Goal: Task Accomplishment & Management: Complete application form

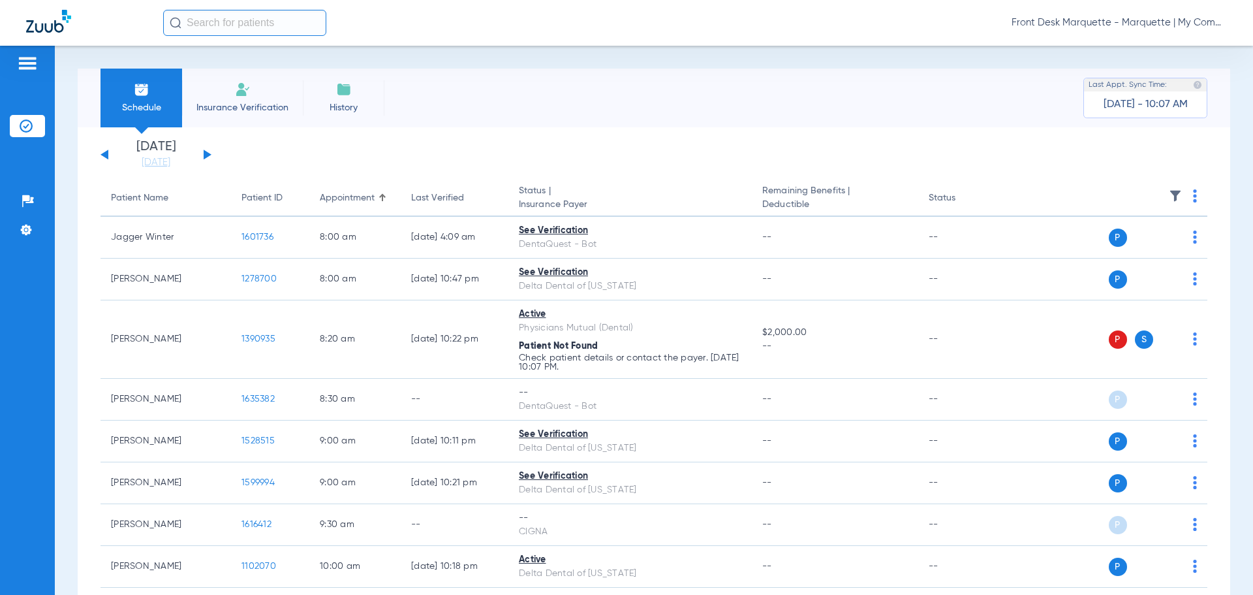
click at [277, 111] on span "Insurance Verification" at bounding box center [242, 107] width 101 height 13
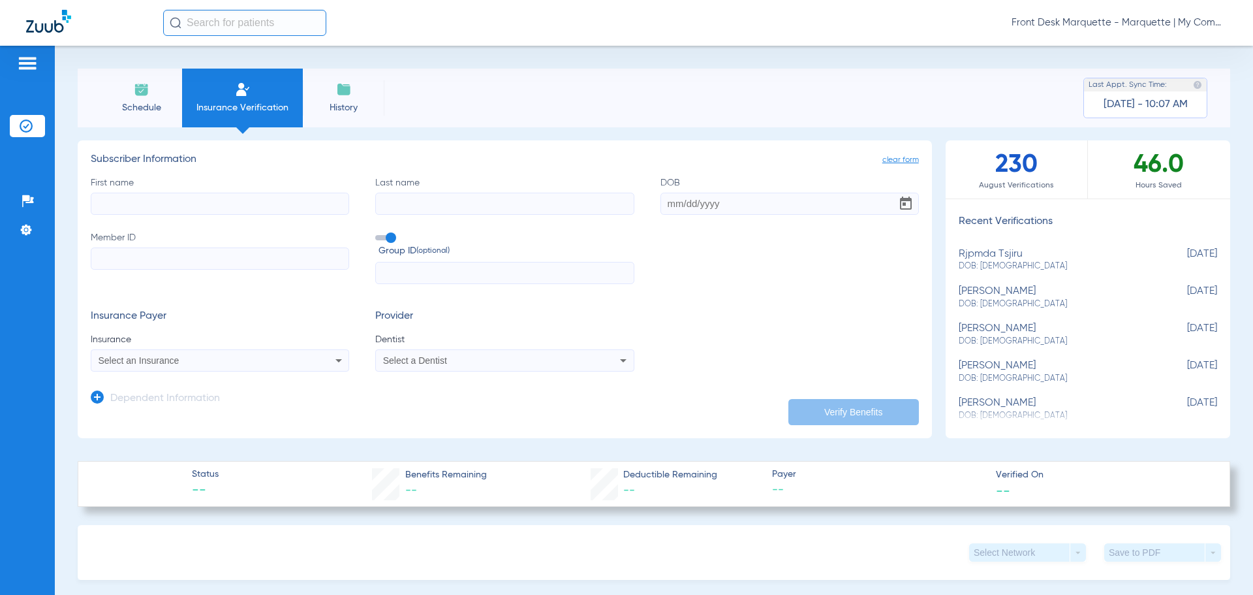
click at [1065, 255] on div "rjpmda tsjiru DOB: [DEMOGRAPHIC_DATA]" at bounding box center [1055, 260] width 193 height 24
type input "rjpmda"
type input "tsjiru"
type input "[DATE]"
type input "U83209059"
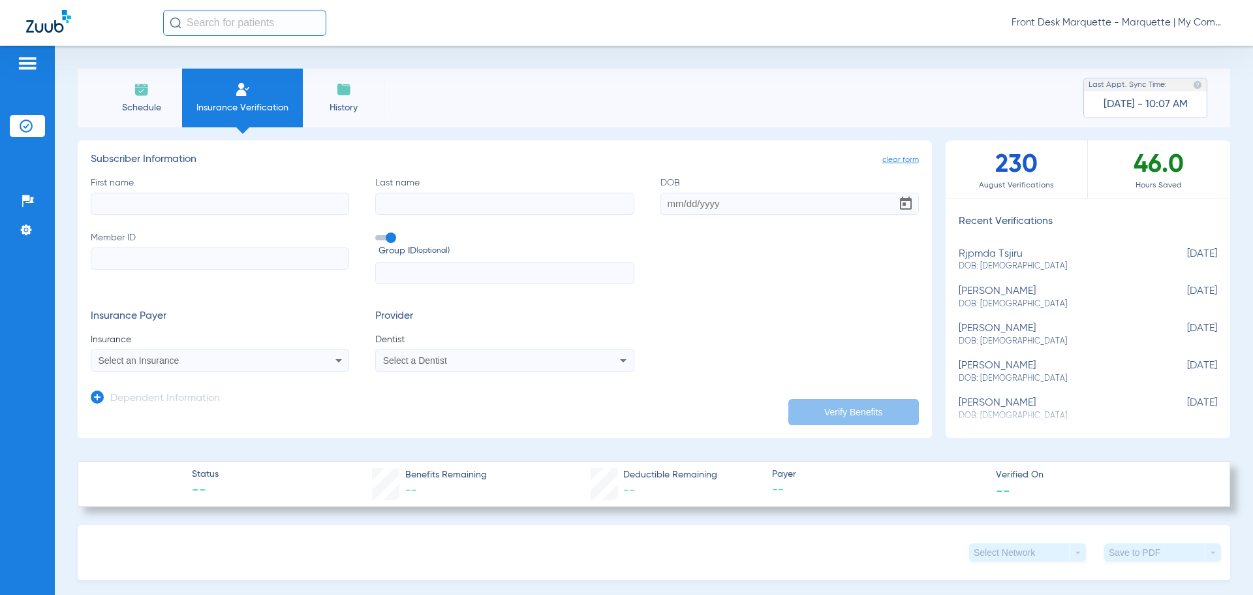
type input "2500073"
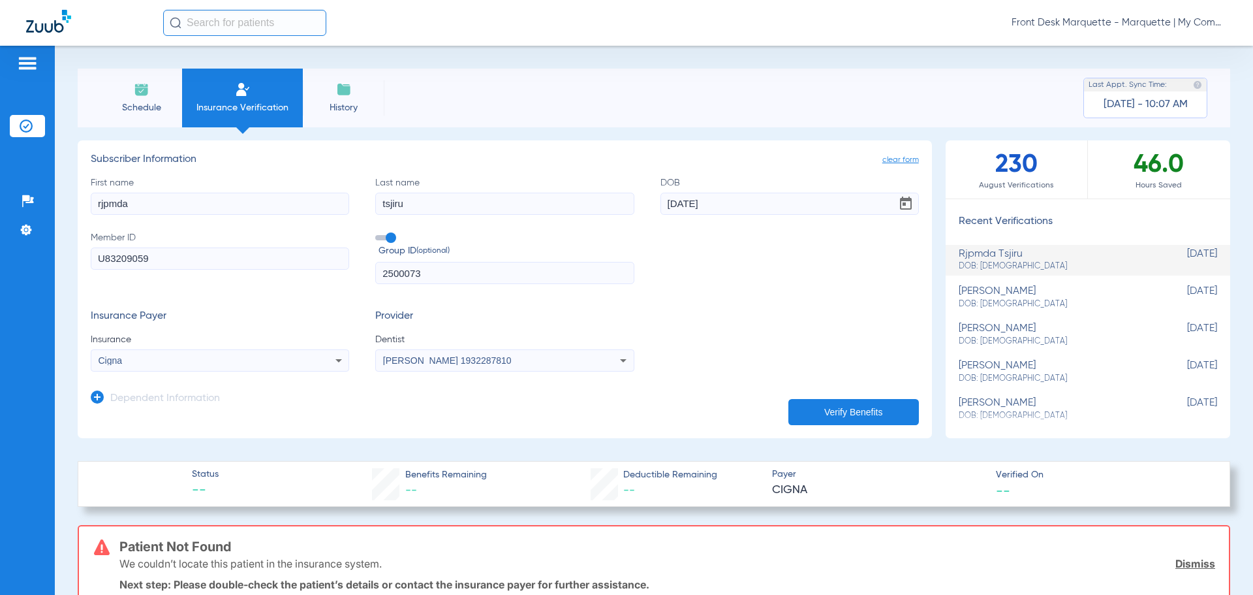
click at [146, 199] on input "rjpmda" at bounding box center [220, 204] width 259 height 22
drag, startPoint x: 146, startPoint y: 208, endPoint x: 47, endPoint y: 200, distance: 99.5
click at [47, 200] on div "Patients Insurance Verification Setup Help Center Settings Schedule Insurance V…" at bounding box center [626, 343] width 1253 height 595
type input "[PERSON_NAME]"
type input "tshury"
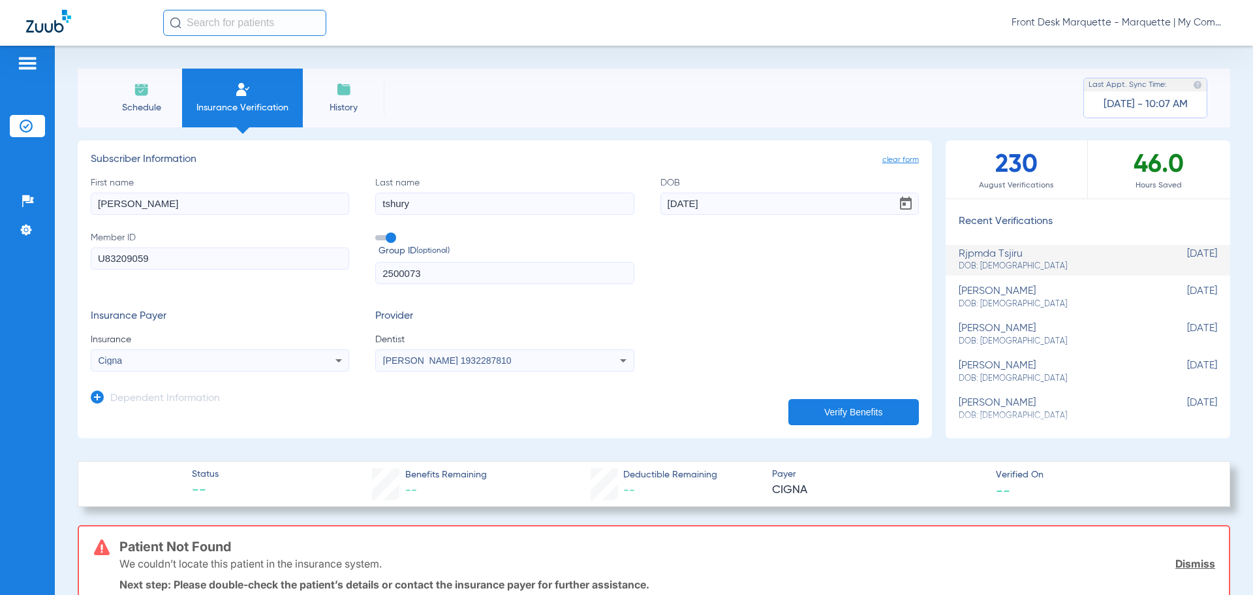
click at [819, 410] on button "Verify Benefits" at bounding box center [854, 412] width 131 height 26
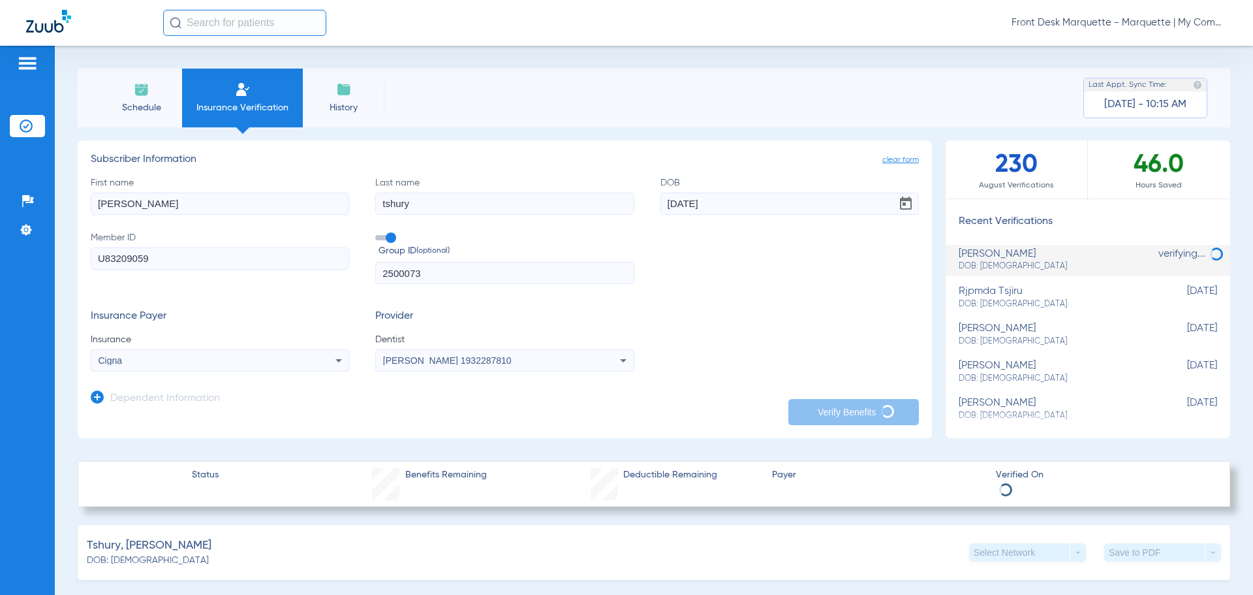
click at [180, 199] on input "[PERSON_NAME]" at bounding box center [220, 204] width 259 height 22
drag, startPoint x: 168, startPoint y: 203, endPoint x: 0, endPoint y: 170, distance: 171.6
click at [0, 170] on div "Patients Insurance Verification Setup Help Center Settings Schedule Insurance V…" at bounding box center [626, 343] width 1253 height 595
click at [159, 204] on input "[PERSON_NAME]" at bounding box center [220, 204] width 259 height 22
type input "r"
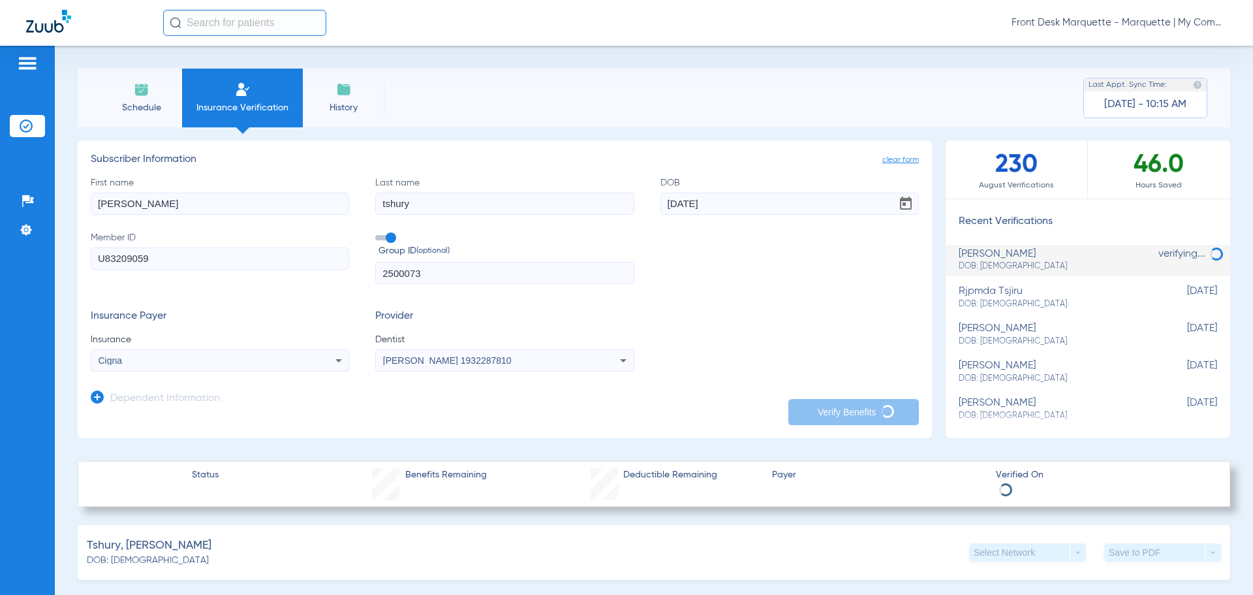
type input "[PERSON_NAME]"
type input "[DATE]"
drag, startPoint x: 205, startPoint y: 257, endPoint x: 63, endPoint y: 240, distance: 142.7
click at [63, 240] on div "Schedule Insurance Verification History Last Appt. Sync Time: [DATE] - 10:15 AM…" at bounding box center [654, 320] width 1199 height 549
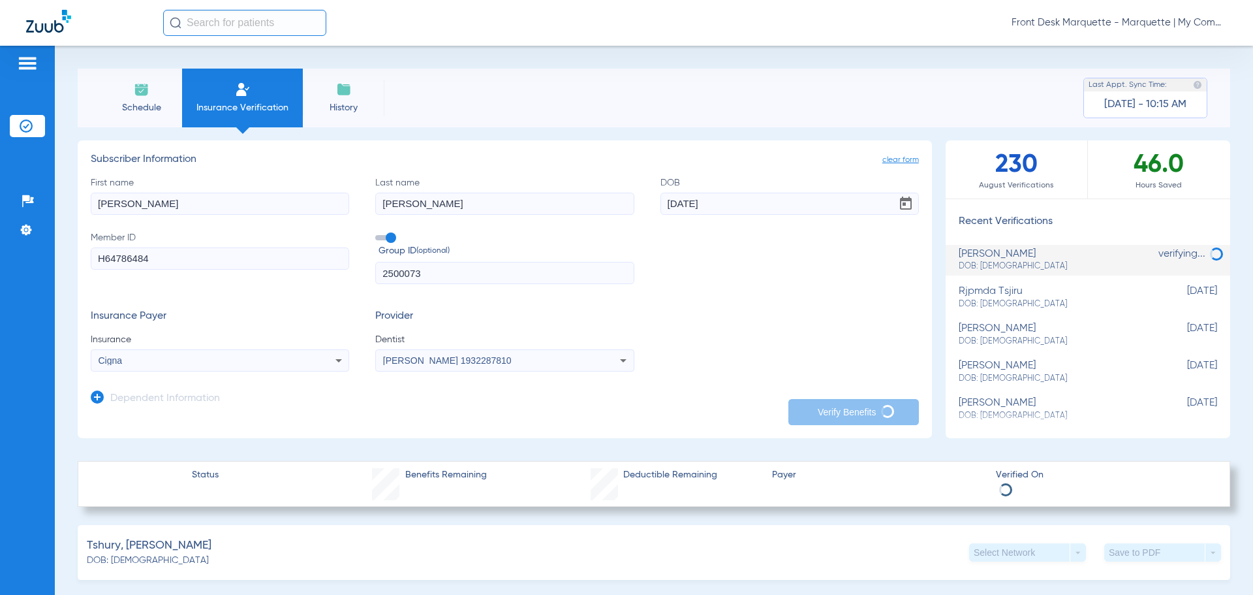
type input "H64786484"
click at [560, 281] on input "2500073" at bounding box center [504, 273] width 259 height 22
drag, startPoint x: 514, startPoint y: 270, endPoint x: 279, endPoint y: 266, distance: 235.7
click at [279, 266] on div "First name [PERSON_NAME] Last name [PERSON_NAME] [DEMOGRAPHIC_DATA] Member ID H…" at bounding box center [505, 230] width 828 height 108
type input "DEN283"
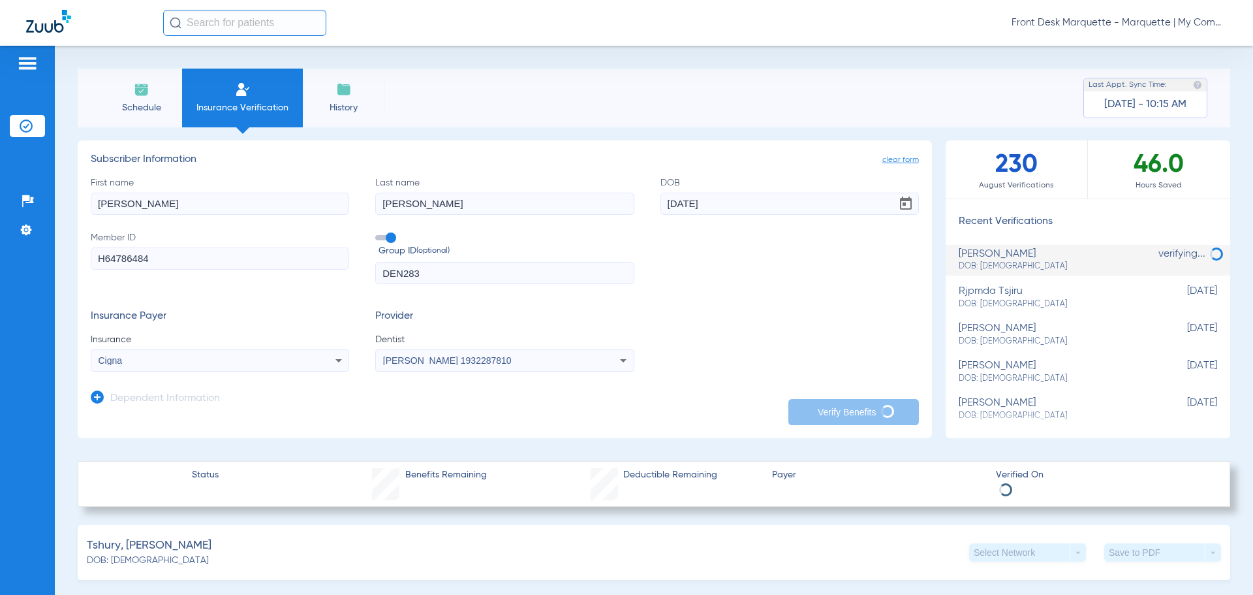
click at [209, 366] on div "Cigna" at bounding box center [219, 361] width 257 height 16
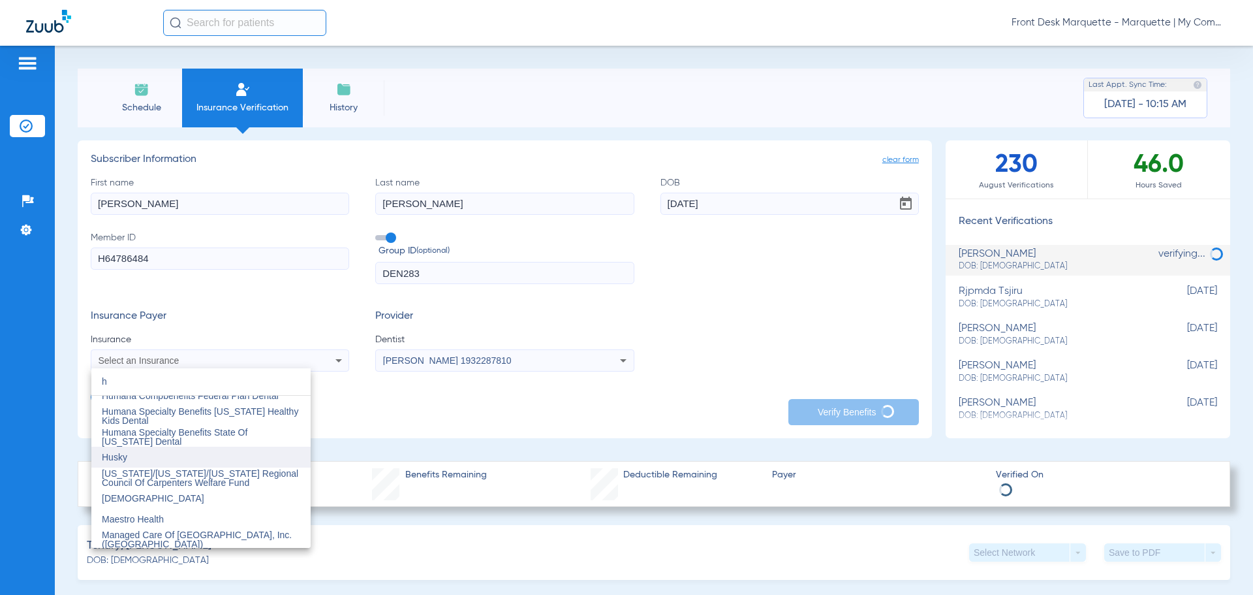
scroll to position [2259, 0]
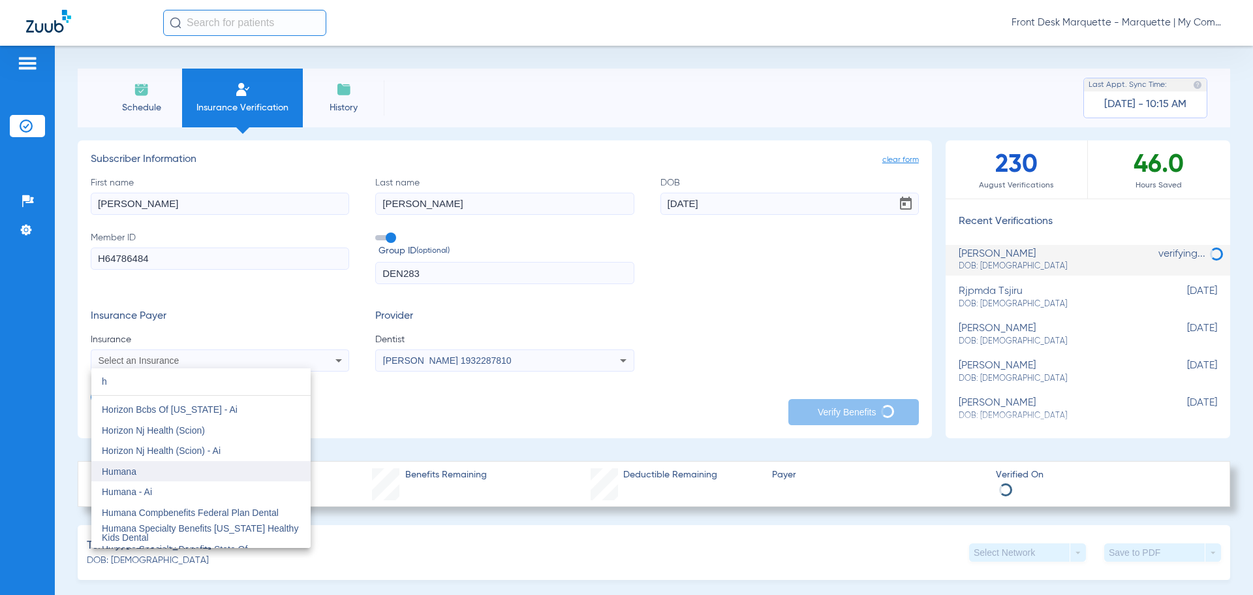
type input "h"
click at [190, 463] on mat-option "Humana" at bounding box center [200, 471] width 219 height 21
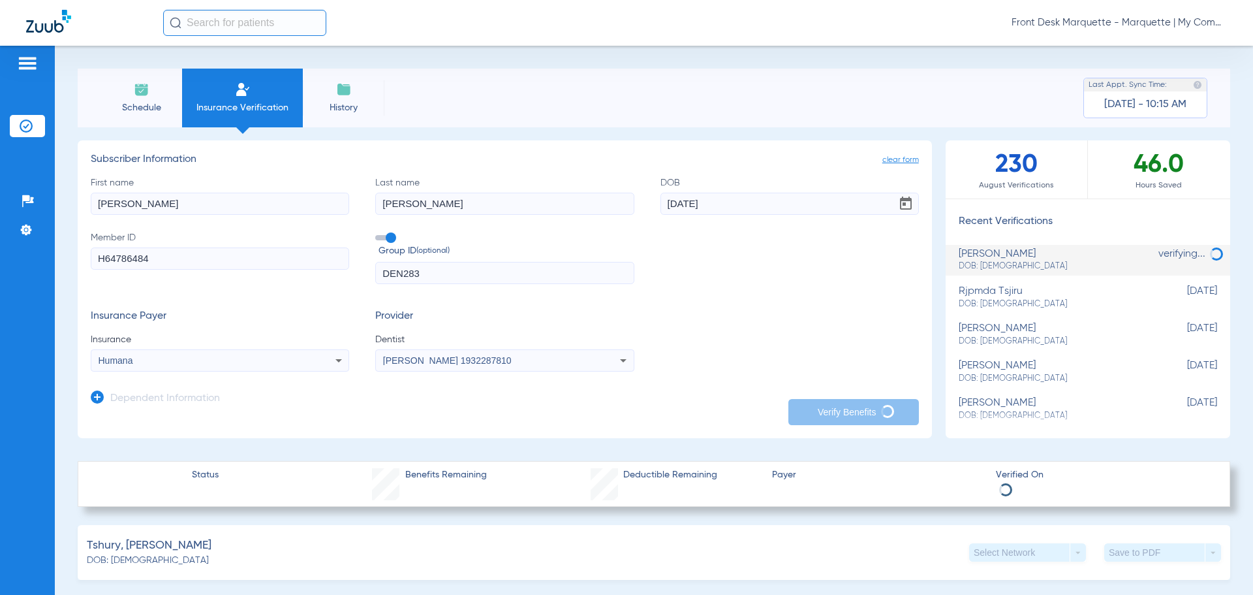
click at [479, 358] on span "[PERSON_NAME] 1932287810" at bounding box center [447, 360] width 129 height 10
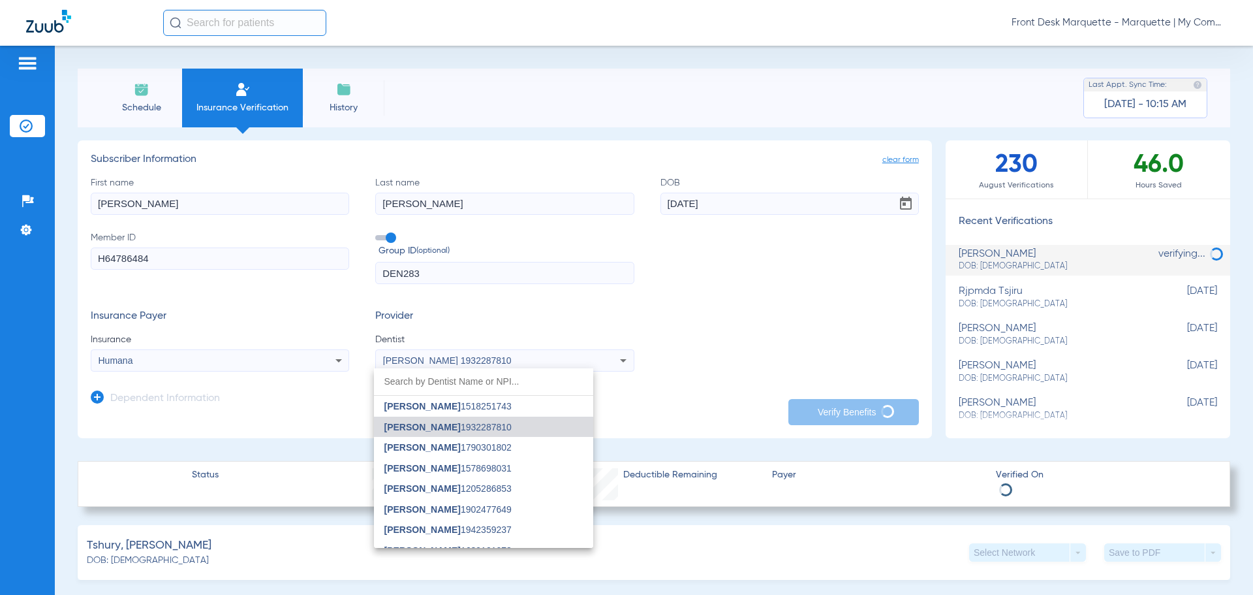
click at [826, 395] on div at bounding box center [626, 297] width 1253 height 595
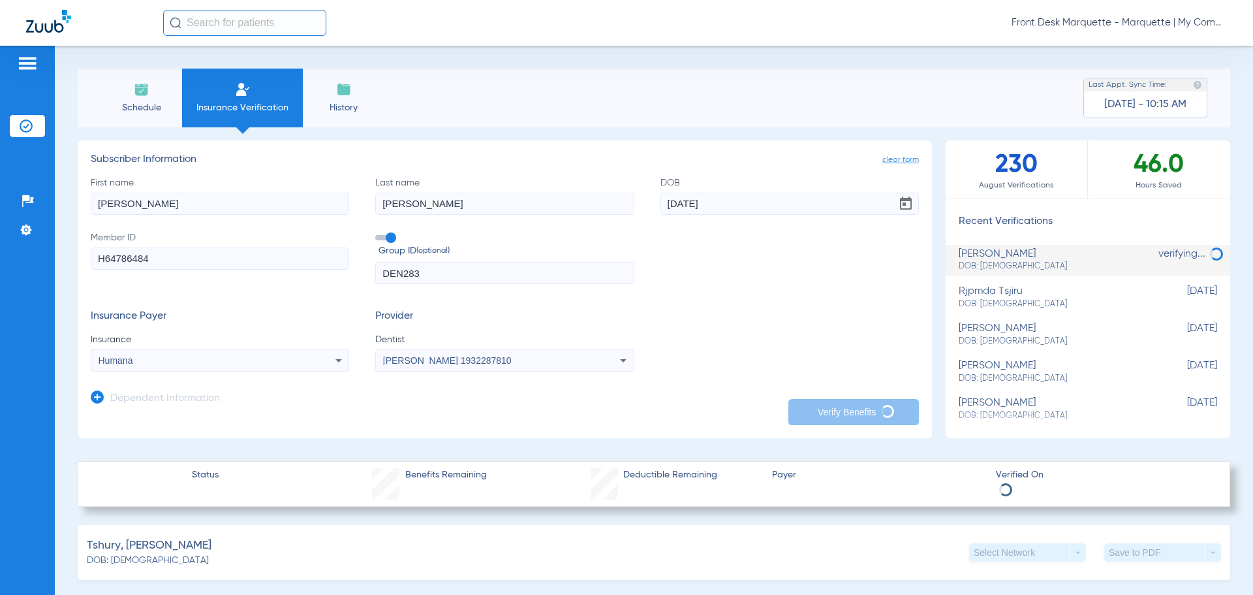
click at [770, 367] on div "Insurance Payer Insurance Humana Provider Dentist [PERSON_NAME] 1932287810" at bounding box center [505, 340] width 828 height 61
type input "[PERSON_NAME]"
type input "tshury"
type input "[DATE]"
type input "U83209059"
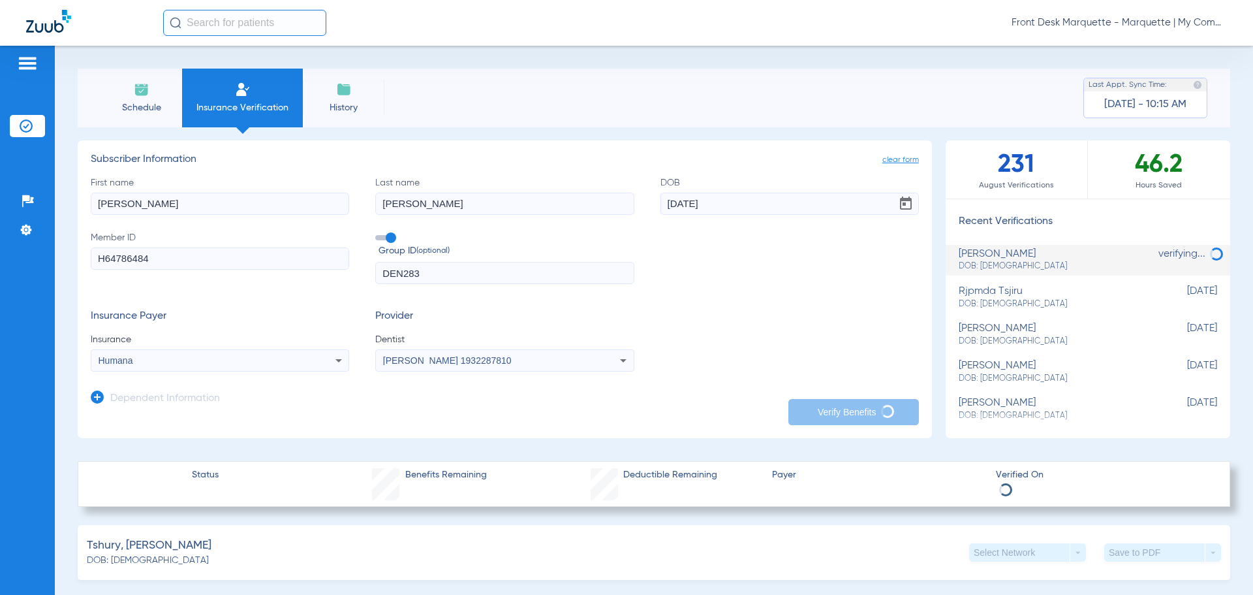
type input "2500073"
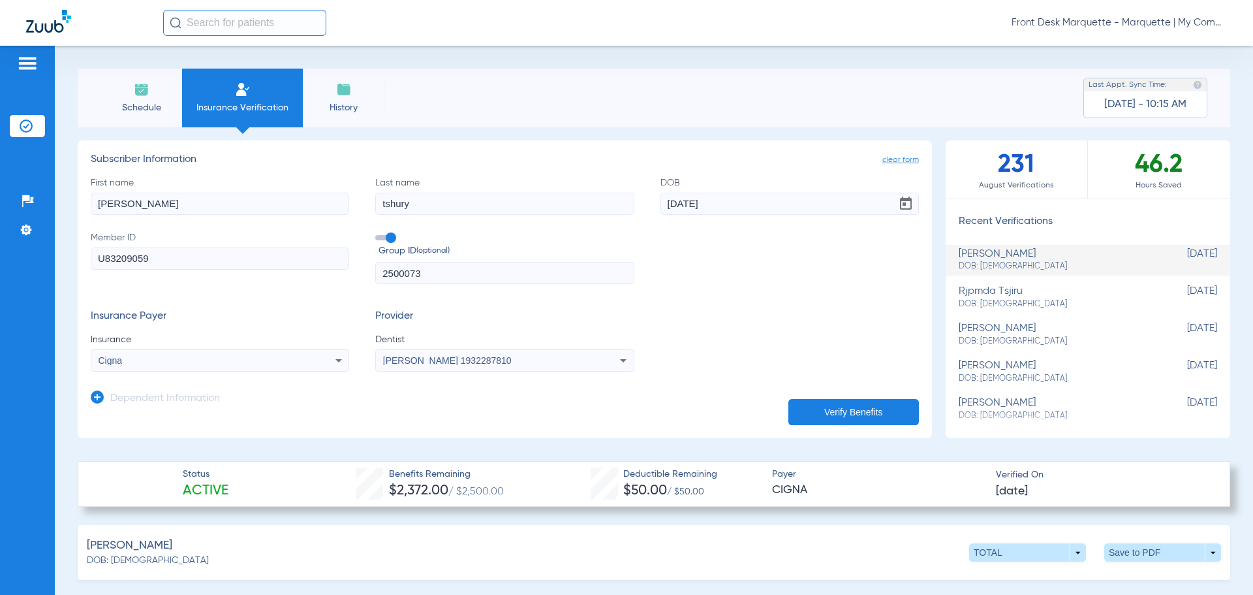
drag, startPoint x: 277, startPoint y: 213, endPoint x: 268, endPoint y: 208, distance: 10.5
click at [268, 208] on input "[PERSON_NAME]" at bounding box center [220, 204] width 259 height 22
click at [251, 370] on mat-select "Cigna" at bounding box center [220, 360] width 259 height 22
click at [242, 363] on div "Cigna" at bounding box center [196, 360] width 195 height 9
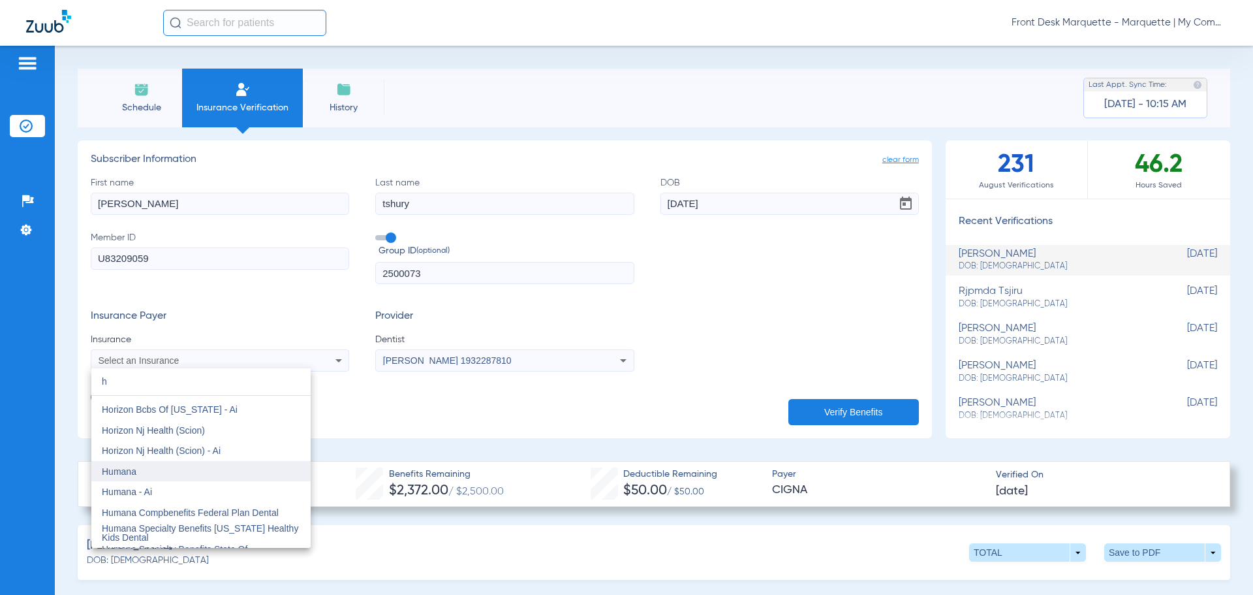
type input "h"
click at [193, 471] on mat-option "Humana" at bounding box center [200, 471] width 219 height 21
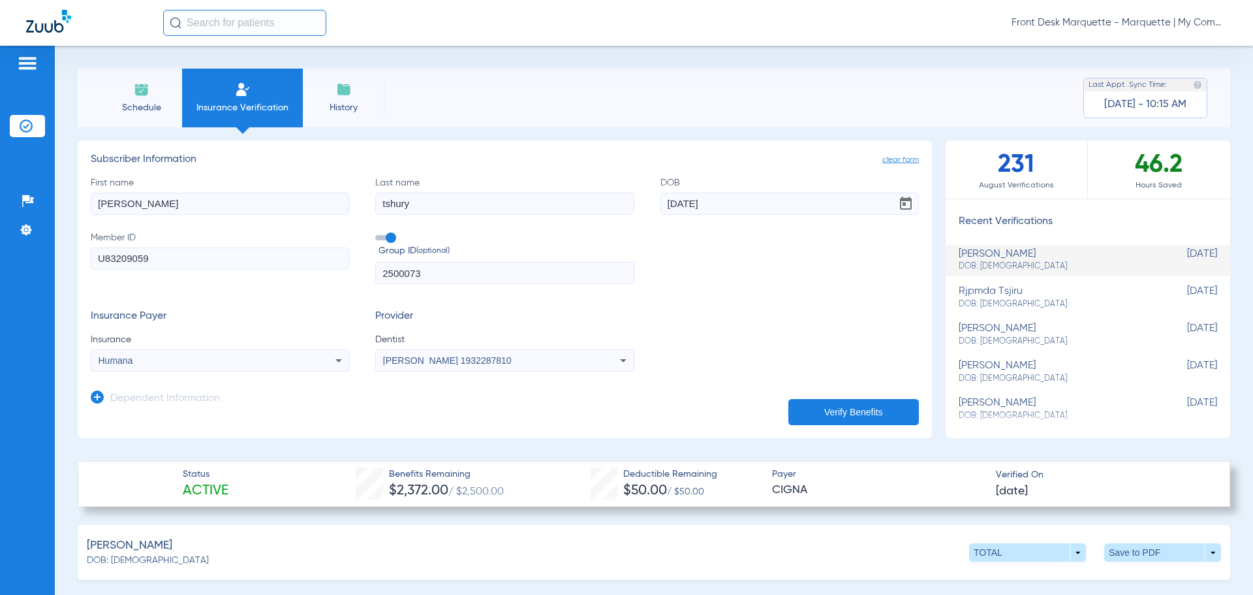
click at [396, 368] on div "[PERSON_NAME] 1932287810" at bounding box center [504, 361] width 257 height 16
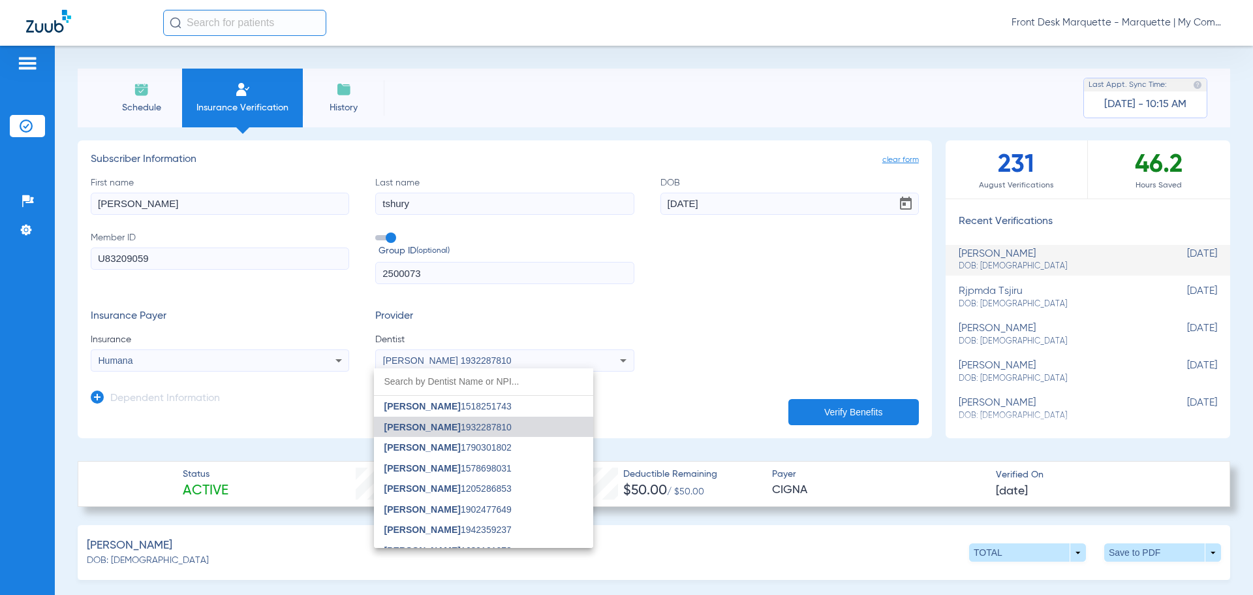
click at [396, 368] on input "dropdown search" at bounding box center [483, 381] width 219 height 27
click at [649, 306] on div at bounding box center [626, 297] width 1253 height 595
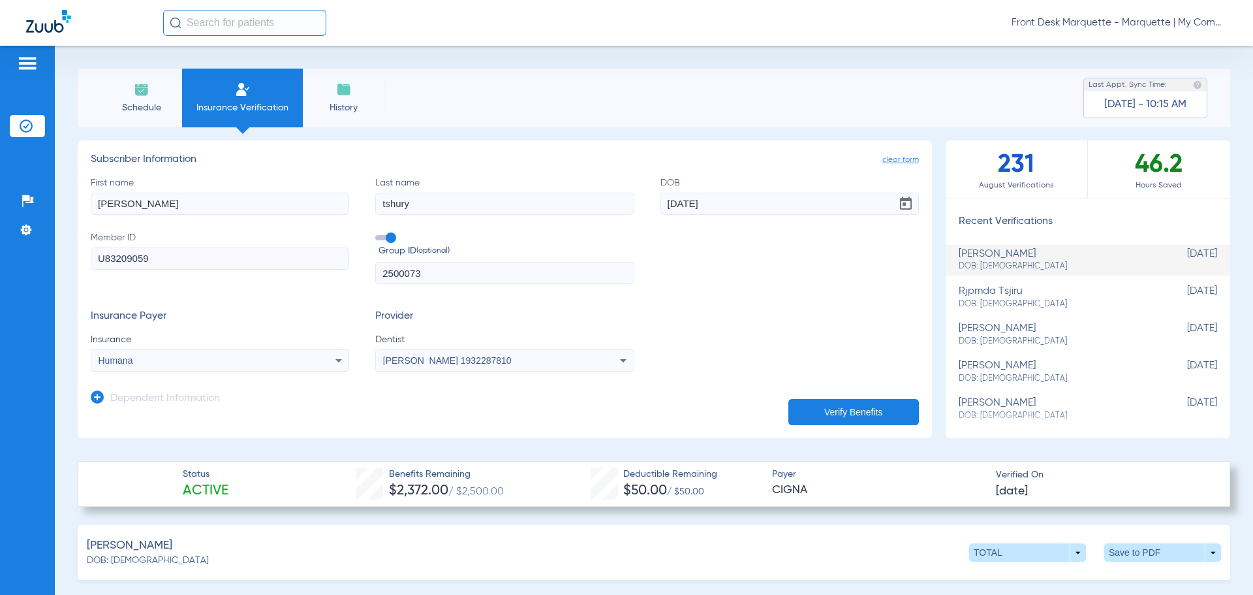
drag, startPoint x: 212, startPoint y: 206, endPoint x: 0, endPoint y: 195, distance: 211.8
click at [0, 195] on div "Patients Insurance Verification Setup Help Center Settings Schedule Insurance V…" at bounding box center [626, 343] width 1253 height 595
drag, startPoint x: 195, startPoint y: 206, endPoint x: 29, endPoint y: 202, distance: 165.8
click at [29, 202] on div "Patients Insurance Verification Setup Help Center Settings Schedule Insurance V…" at bounding box center [626, 343] width 1253 height 595
type input "[PERSON_NAME]"
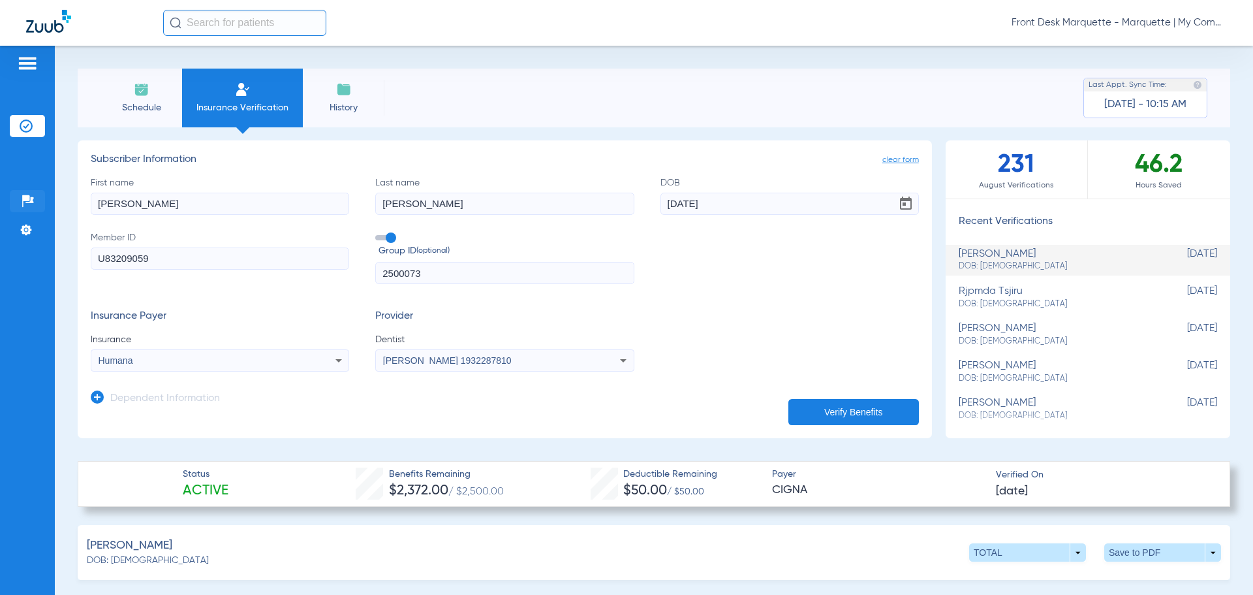
type input "[PERSON_NAME]"
type input "[DATE]"
drag, startPoint x: 234, startPoint y: 255, endPoint x: 0, endPoint y: 253, distance: 233.7
click at [0, 253] on div "Patients Insurance Verification Setup Help Center Settings Schedule Insurance V…" at bounding box center [626, 343] width 1253 height 595
type input "DEN"
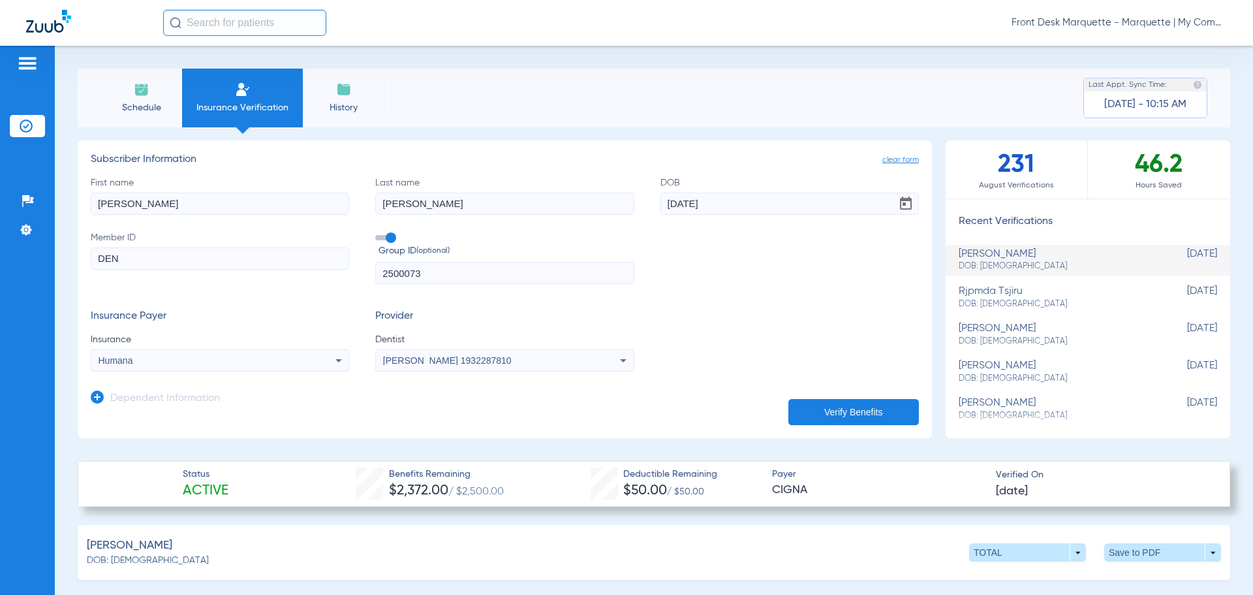
drag, startPoint x: 460, startPoint y: 275, endPoint x: 180, endPoint y: 258, distance: 281.3
click at [180, 258] on div "First name [PERSON_NAME] Last name [PERSON_NAME] [DEMOGRAPHIC_DATA] Member ID D…" at bounding box center [505, 230] width 828 height 108
type input "DEN283"
drag, startPoint x: 139, startPoint y: 254, endPoint x: 12, endPoint y: 243, distance: 127.8
click at [0, 231] on div "Patients Insurance Verification Setup Help Center Settings Schedule Insurance V…" at bounding box center [626, 343] width 1253 height 595
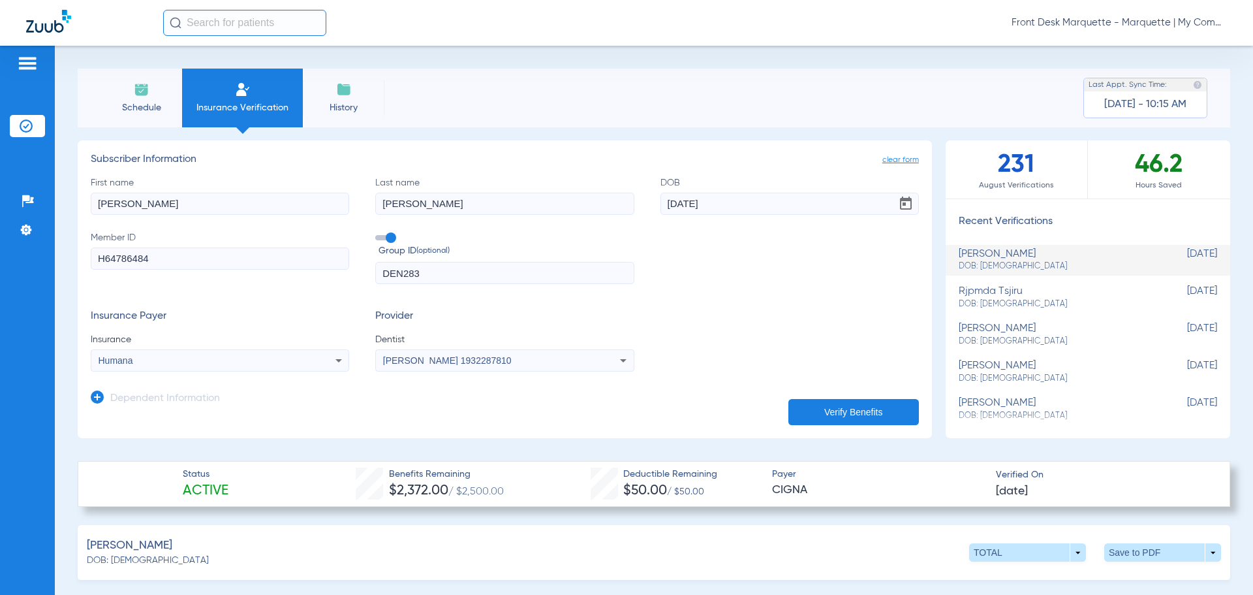
type input "H64786484"
click at [793, 279] on div "First name [PERSON_NAME] Last name [PERSON_NAME] [DEMOGRAPHIC_DATA] Member ID H…" at bounding box center [505, 230] width 828 height 108
click at [847, 407] on button "Verify Benefits" at bounding box center [854, 412] width 131 height 26
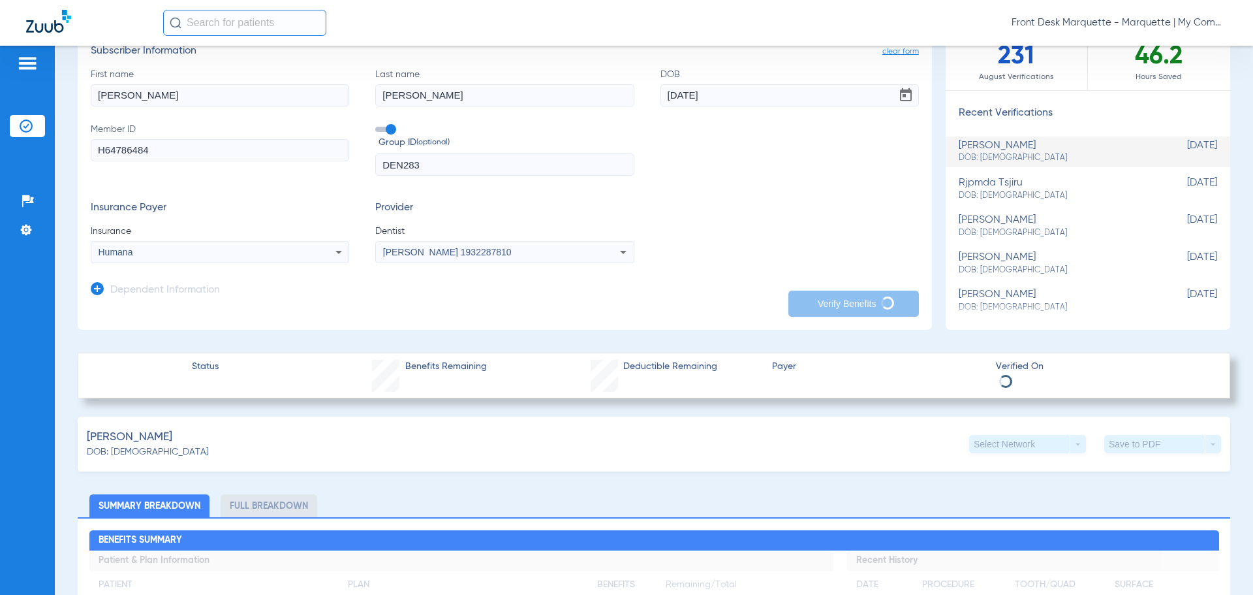
scroll to position [0, 0]
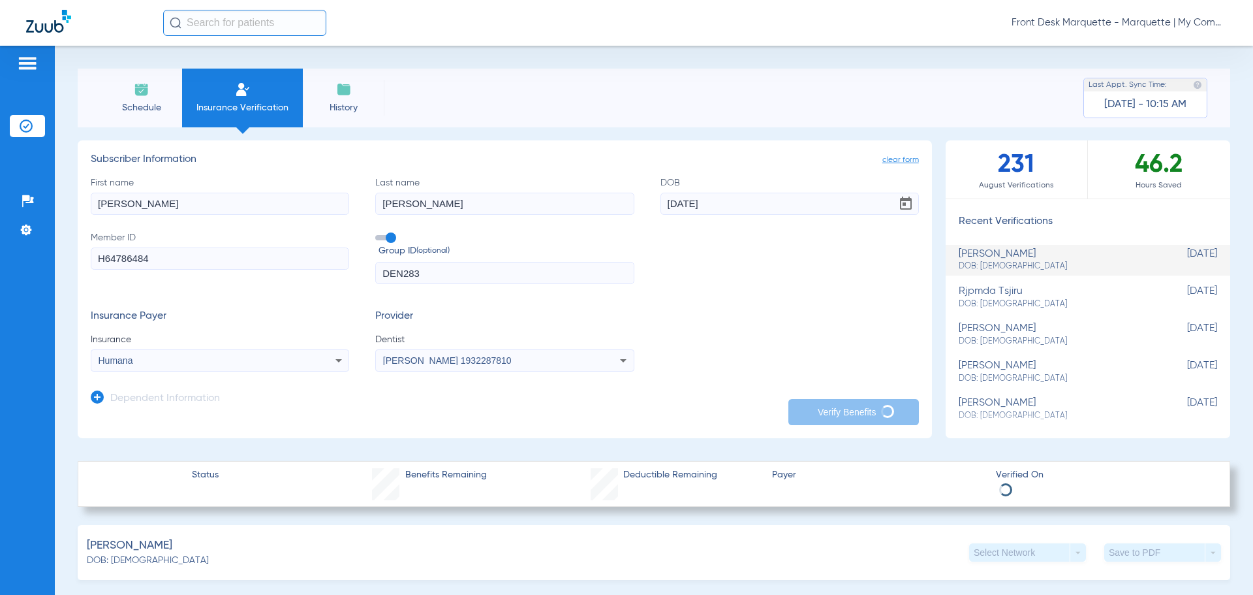
click at [652, 251] on div "First name [PERSON_NAME] Last name [PERSON_NAME] [DEMOGRAPHIC_DATA] Member ID H…" at bounding box center [505, 230] width 828 height 108
click at [736, 321] on div "Insurance Payer Insurance Humana Provider Dentist [PERSON_NAME] 1932287810" at bounding box center [505, 340] width 828 height 61
click at [685, 271] on div "First name [PERSON_NAME] Last name [PERSON_NAME] [DEMOGRAPHIC_DATA] Member ID H…" at bounding box center [505, 230] width 828 height 108
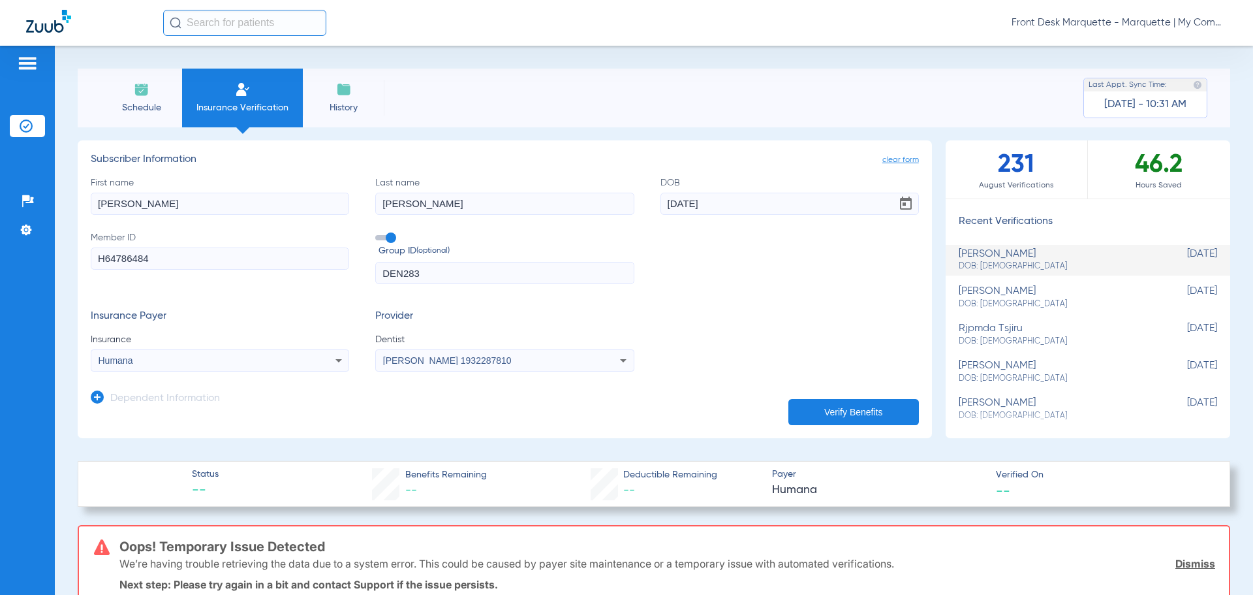
click at [343, 406] on app-dependent-form "Dependent Information" at bounding box center [505, 393] width 828 height 44
